Goal: Task Accomplishment & Management: Complete application form

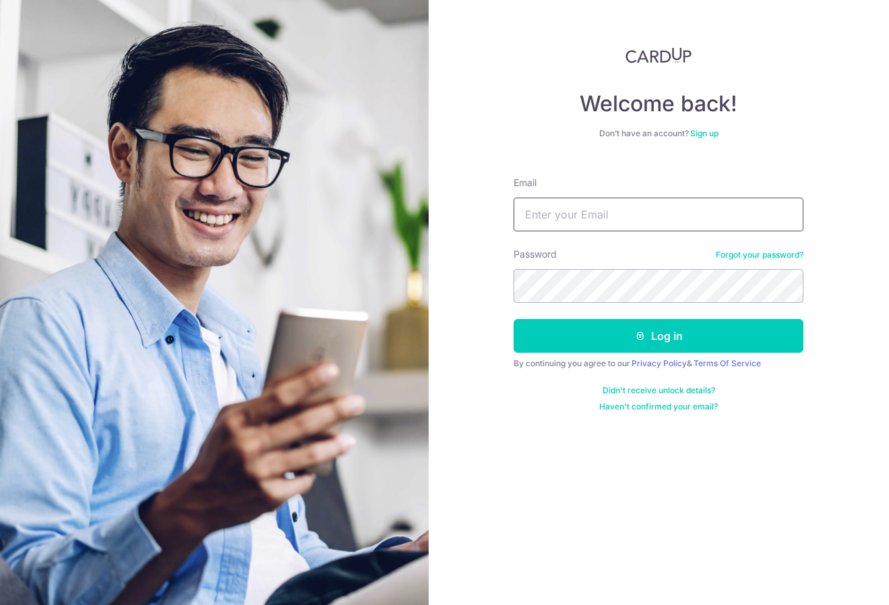
click at [538, 230] on form "Email Password Forgot your password? Log in By continuing you agree to our Priv…" at bounding box center [659, 289] width 290 height 246
drag, startPoint x: 555, startPoint y: 219, endPoint x: 617, endPoint y: 219, distance: 62.7
click at [555, 219] on input "Email" at bounding box center [659, 214] width 290 height 34
type input "[EMAIL_ADDRESS][DOMAIN_NAME]"
click at [658, 336] on button "Log in" at bounding box center [659, 336] width 290 height 34
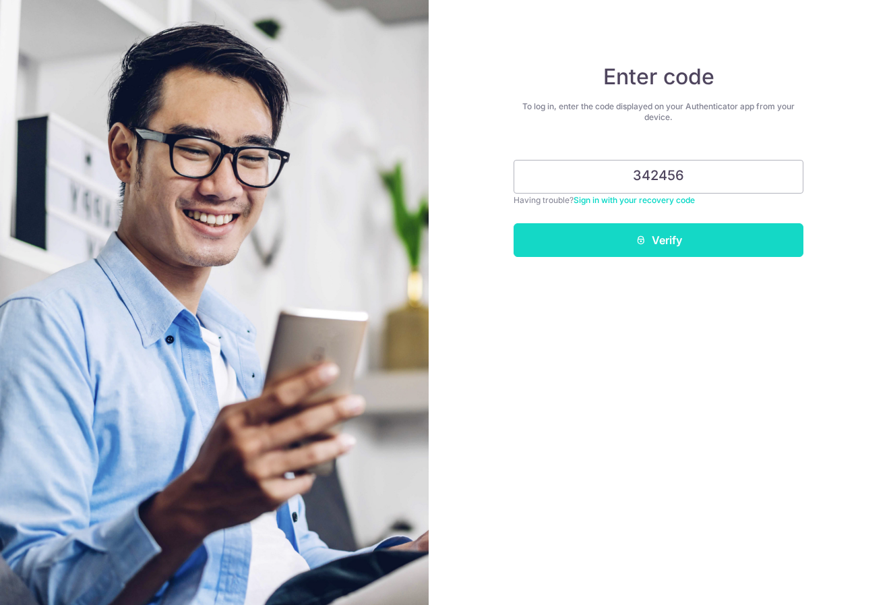
type input "342456"
click at [671, 246] on button "Verify" at bounding box center [659, 240] width 290 height 34
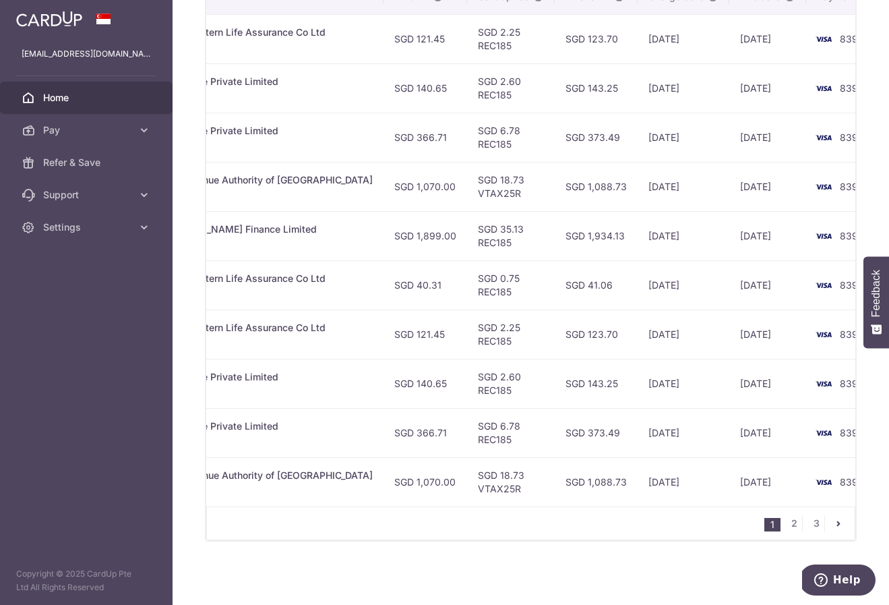
scroll to position [0, 399]
click at [142, 131] on icon at bounding box center [143, 129] width 13 height 13
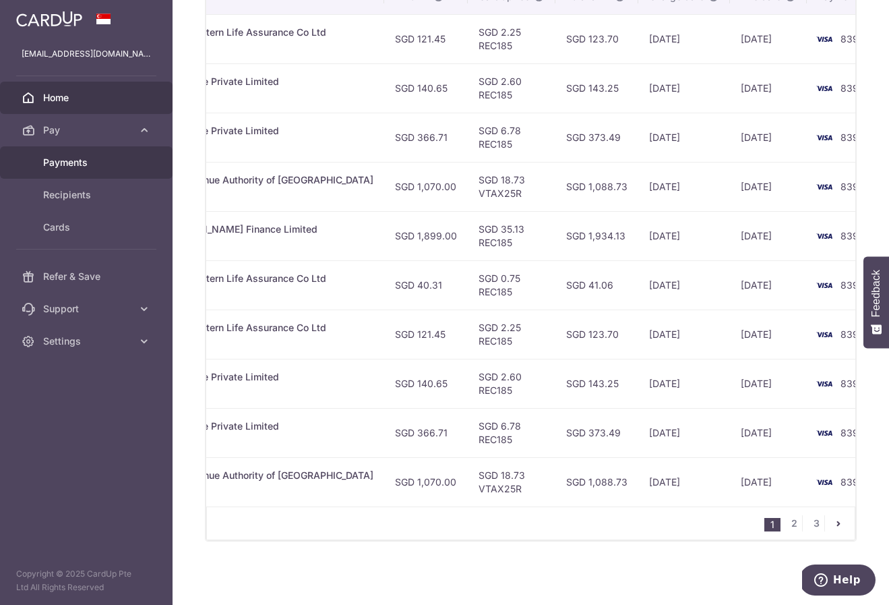
click at [85, 163] on span "Payments" at bounding box center [87, 162] width 89 height 13
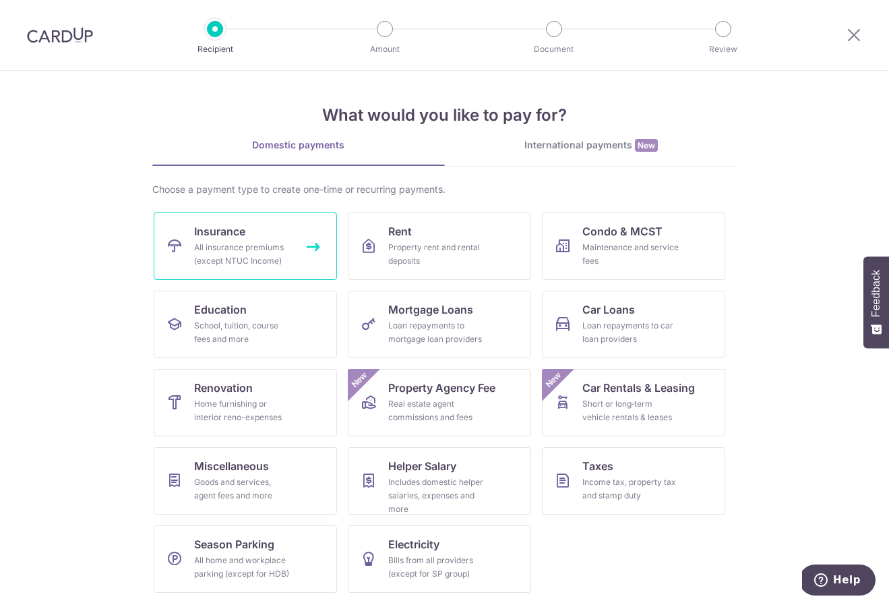
click at [228, 257] on div "All insurance premiums (except NTUC Income)" at bounding box center [242, 254] width 97 height 27
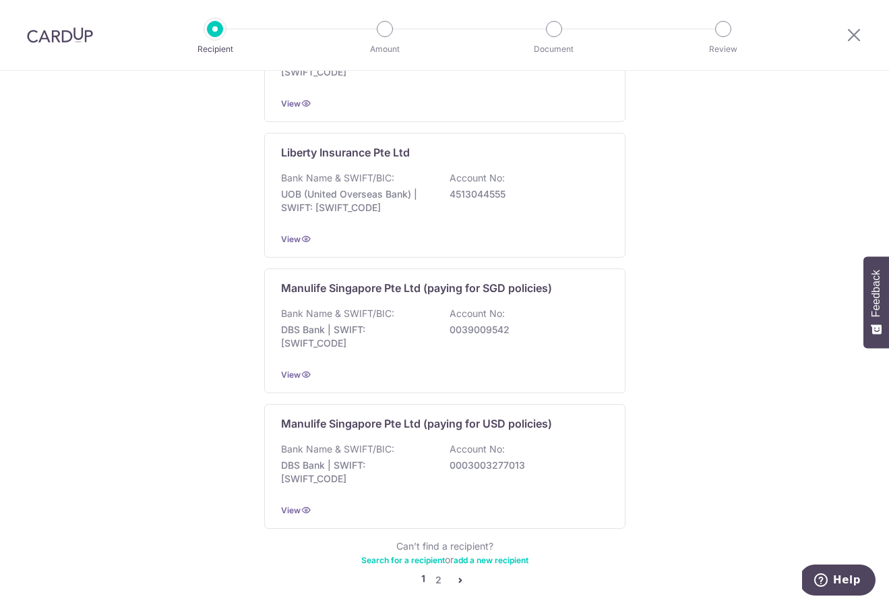
scroll to position [1185, 0]
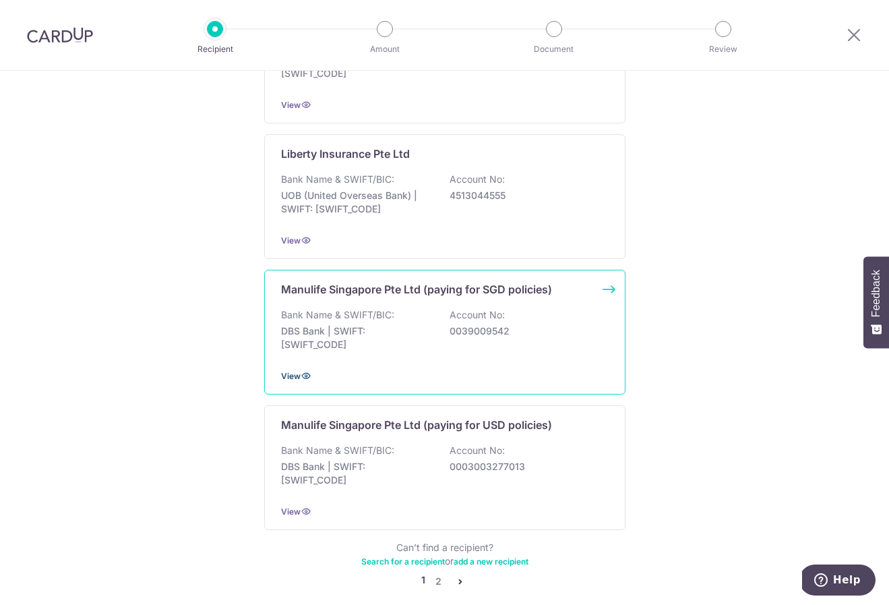
click at [292, 371] on span "View" at bounding box center [291, 376] width 20 height 10
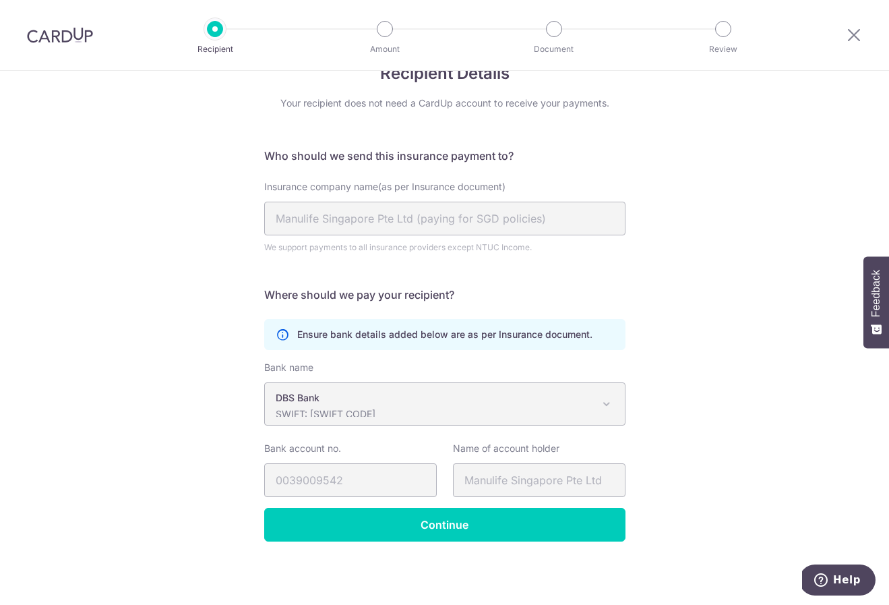
scroll to position [36, 0]
click at [607, 404] on span at bounding box center [606, 404] width 16 height 16
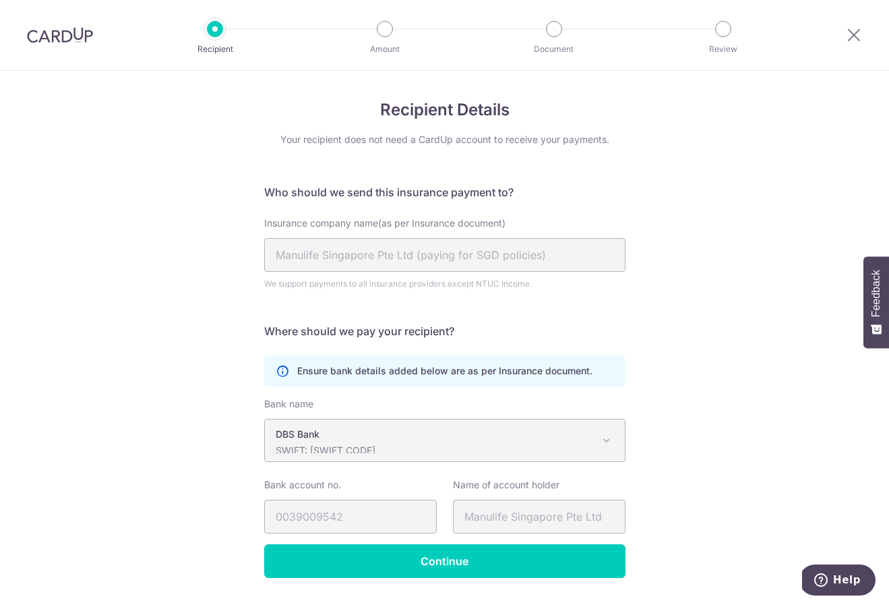
scroll to position [0, 0]
click at [61, 42] on img at bounding box center [60, 35] width 66 height 16
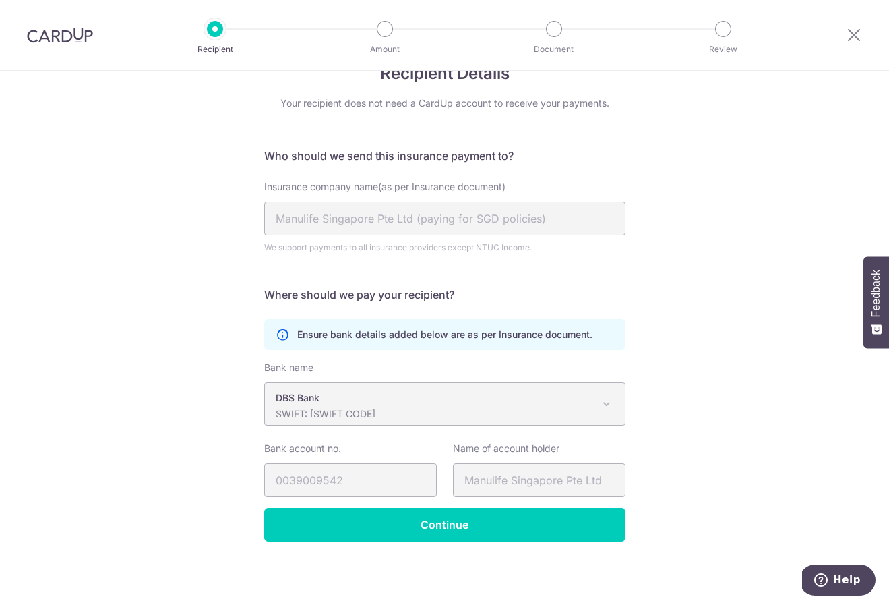
scroll to position [36, 0]
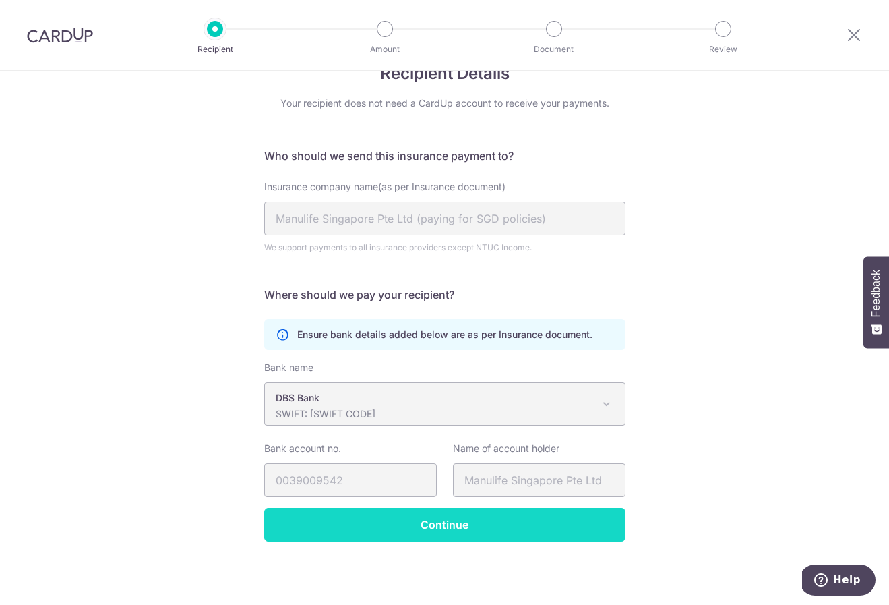
click at [547, 518] on input "Continue" at bounding box center [444, 524] width 361 height 34
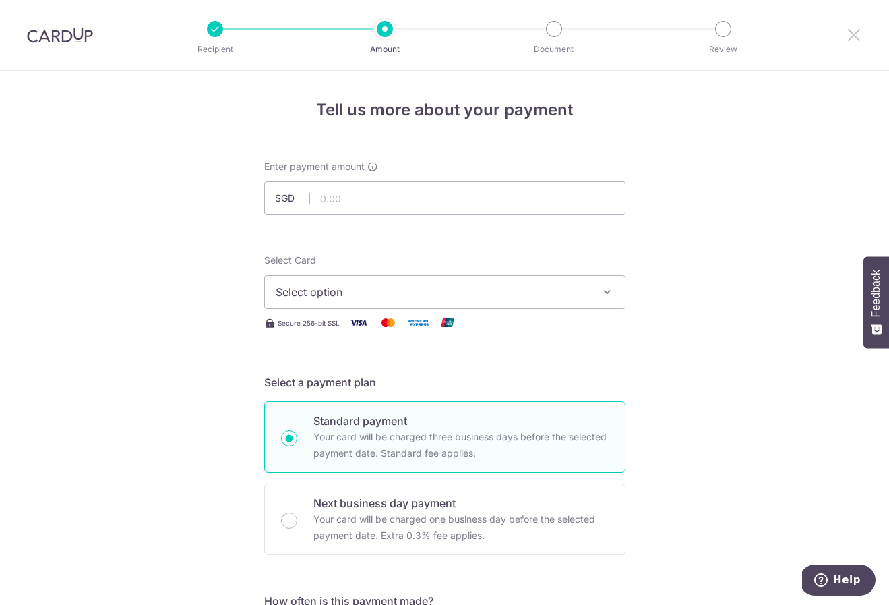
click at [851, 31] on icon at bounding box center [854, 34] width 16 height 17
